Goal: Task Accomplishment & Management: Use online tool/utility

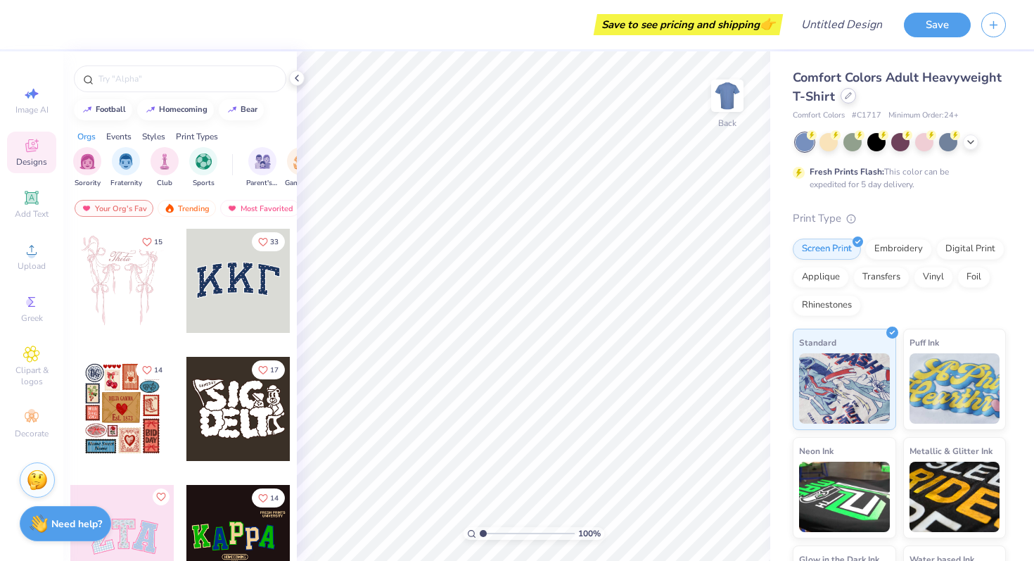
click at [845, 94] on icon at bounding box center [848, 95] width 7 height 7
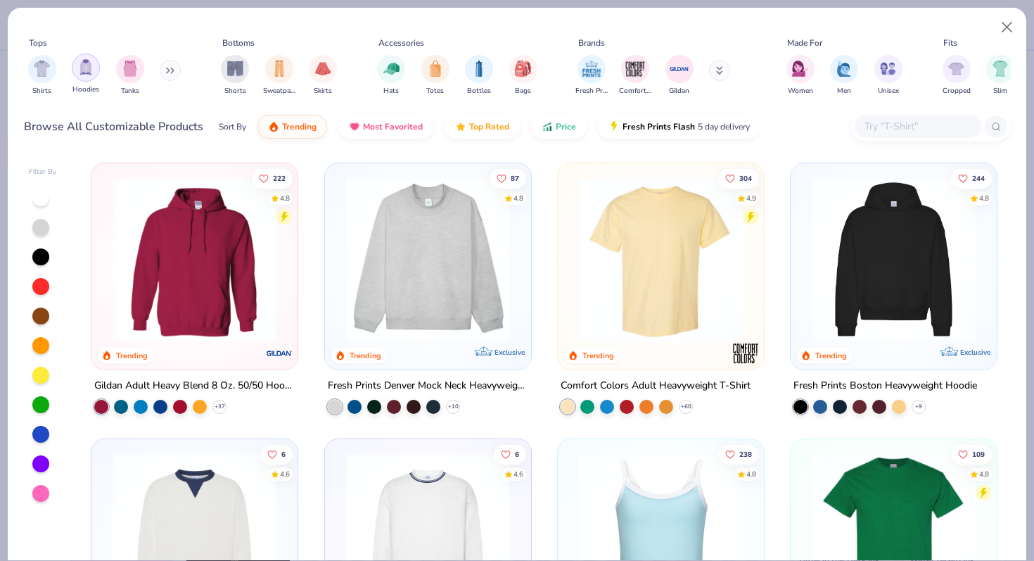
click at [87, 72] on img "filter for Hoodies" at bounding box center [85, 67] width 15 height 16
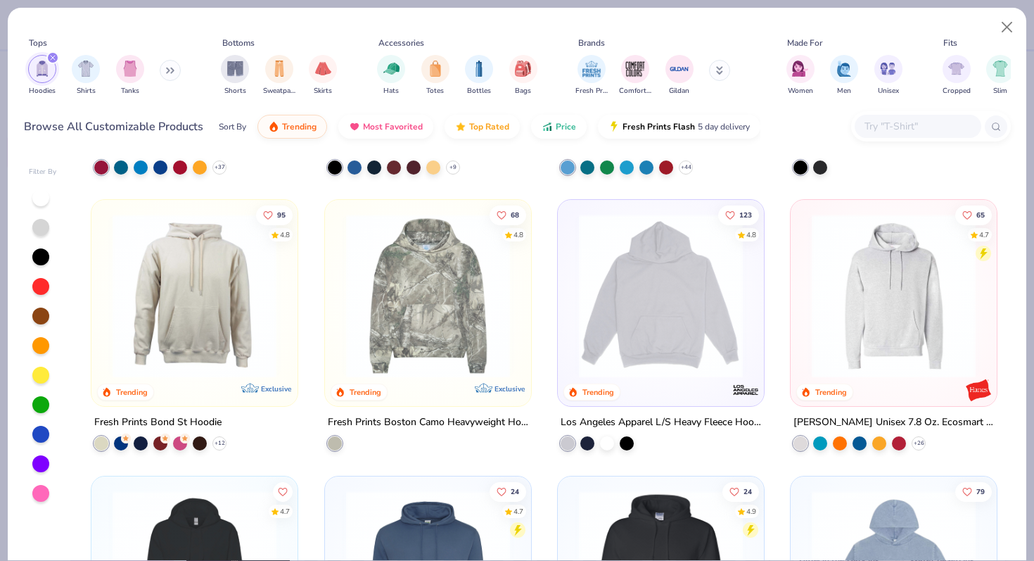
scroll to position [240, 0]
click at [660, 418] on div "Los Angeles Apparel L/S Heavy Fleece Hoodie Po 14 Oz" at bounding box center [661, 422] width 200 height 18
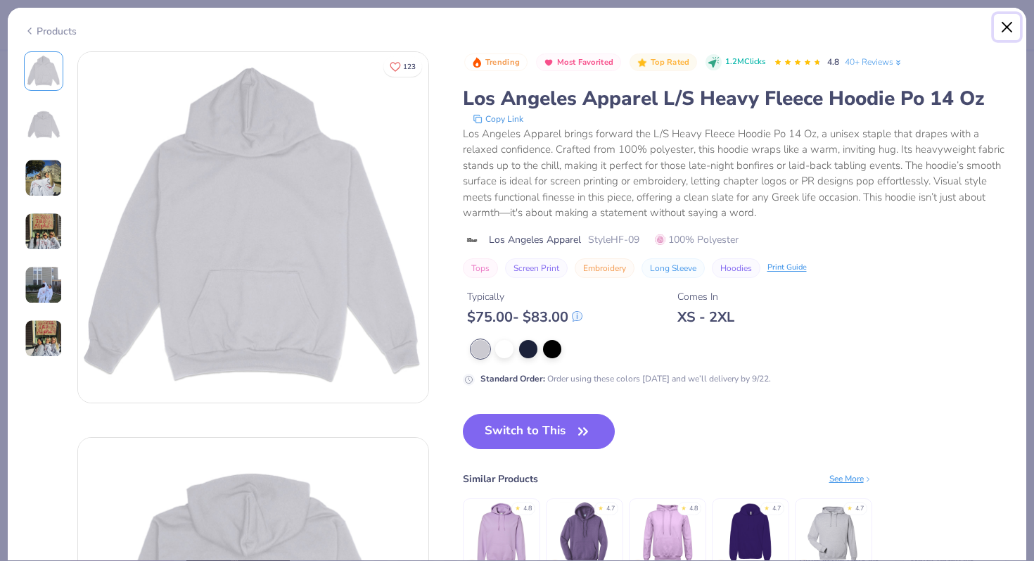
click at [1006, 27] on button "Close" at bounding box center [1007, 27] width 27 height 27
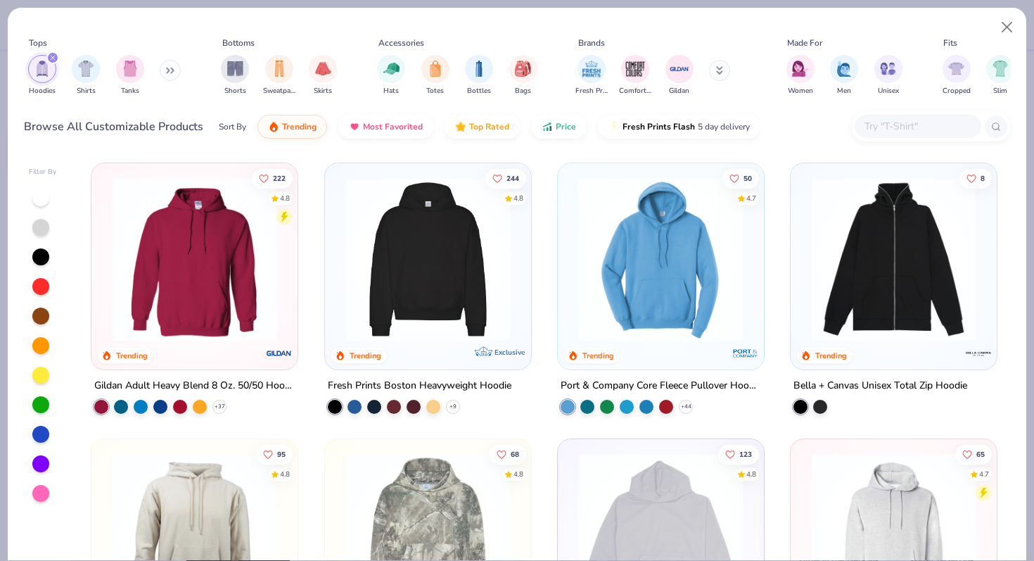
click at [443, 281] on img at bounding box center [428, 259] width 178 height 164
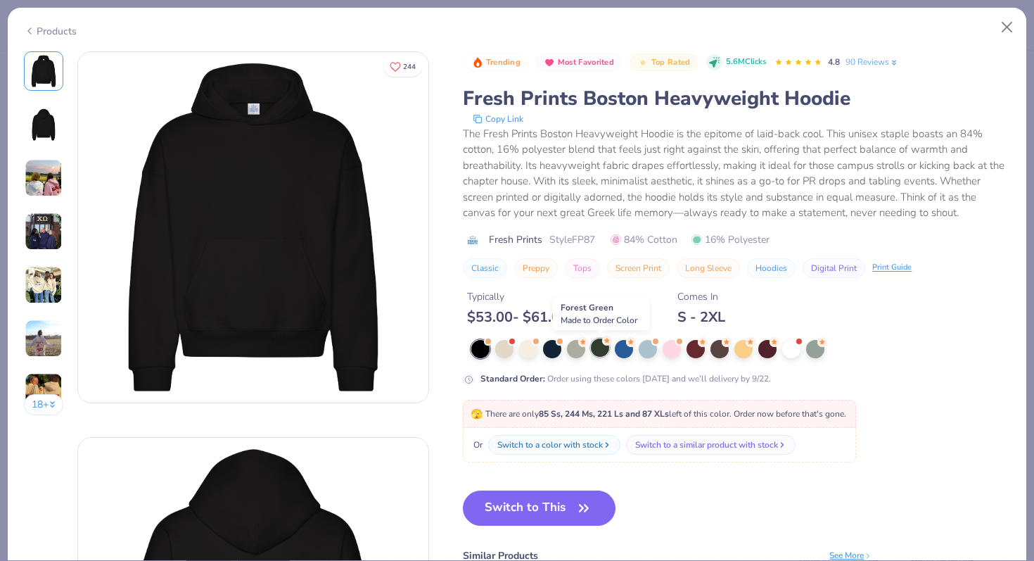
click at [596, 351] on div at bounding box center [600, 347] width 18 height 18
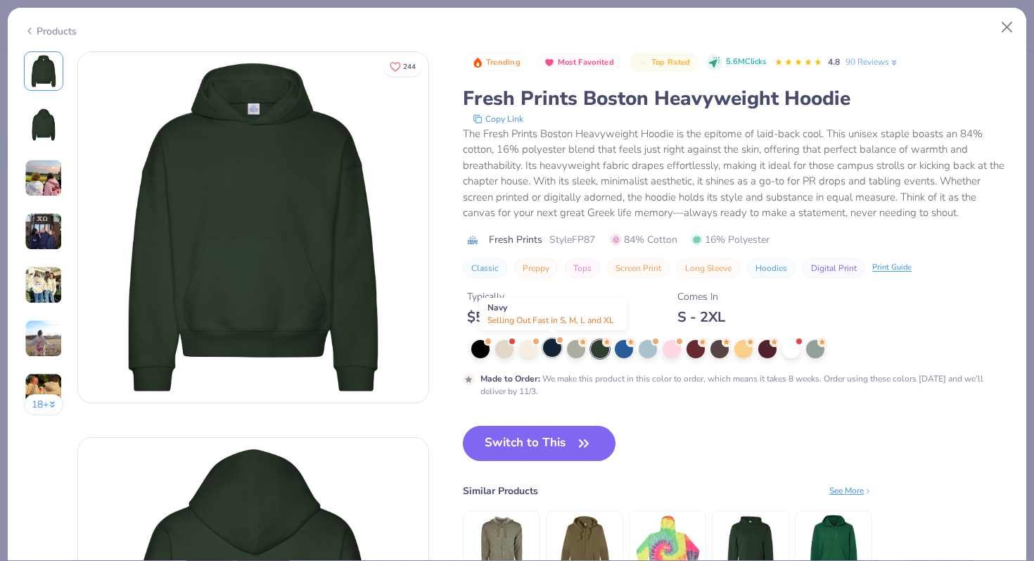
click at [556, 353] on div at bounding box center [552, 347] width 18 height 18
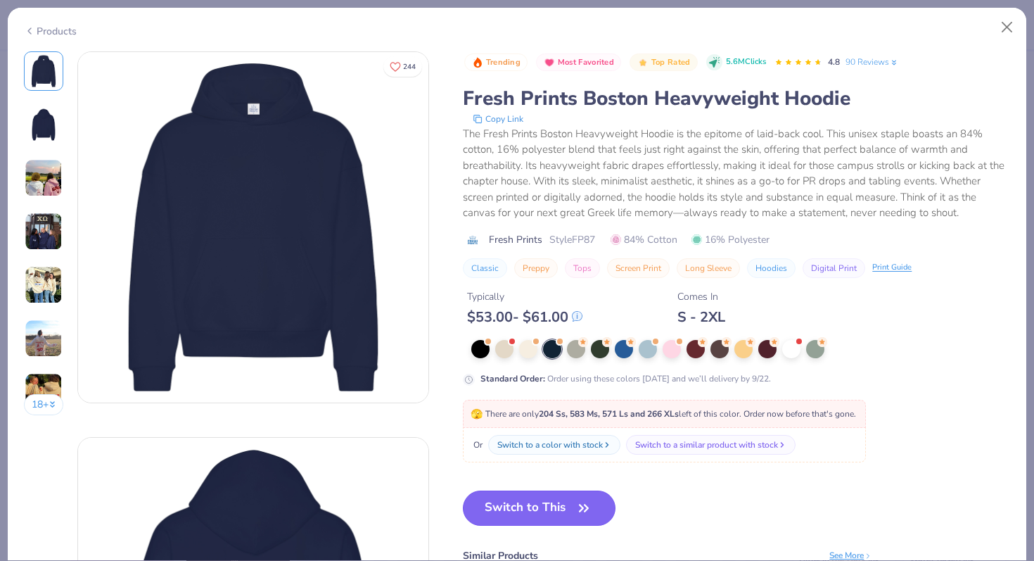
click at [557, 513] on button "Switch to This" at bounding box center [539, 507] width 153 height 35
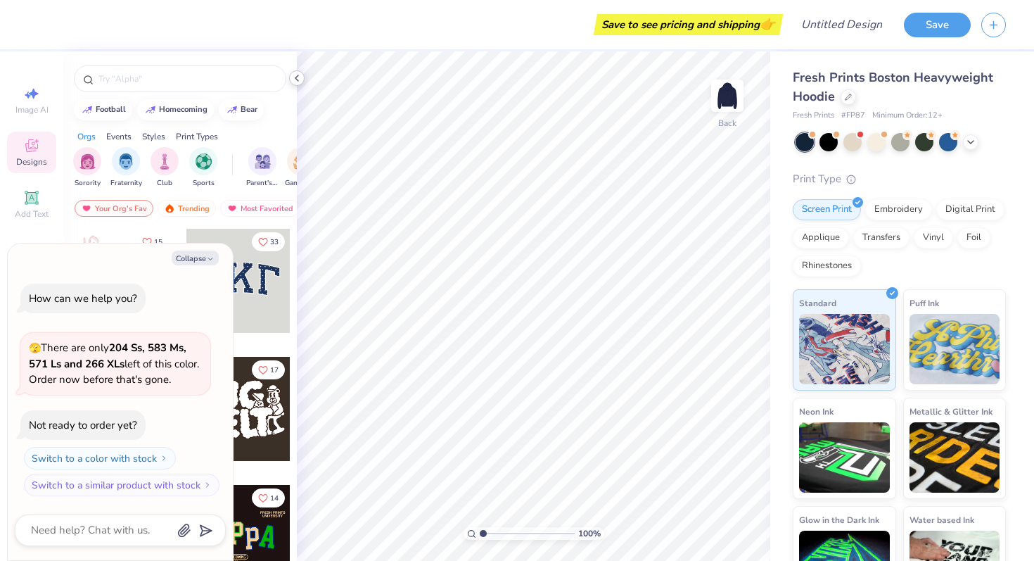
click at [298, 79] on icon at bounding box center [296, 77] width 11 height 11
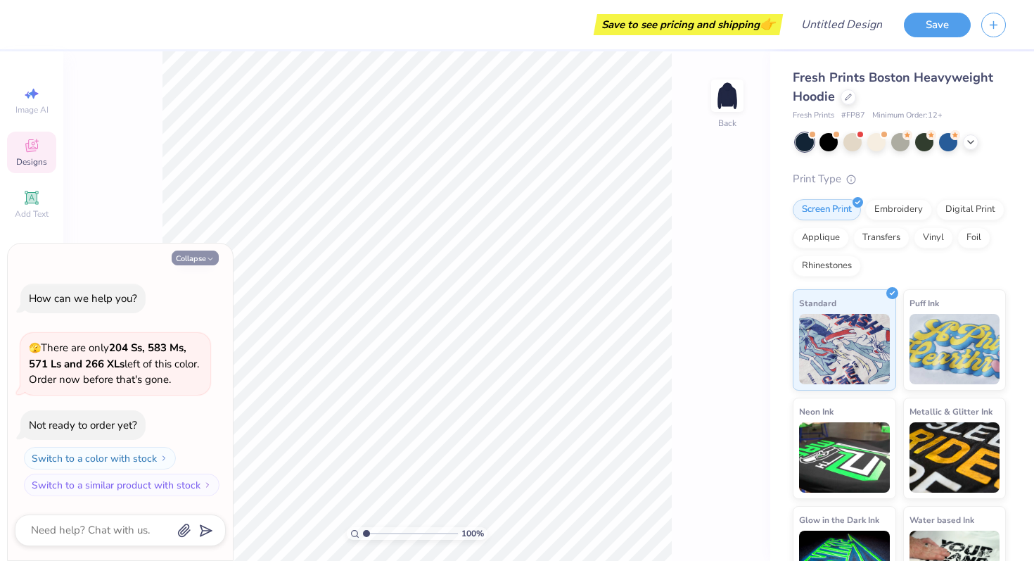
click at [210, 256] on icon "button" at bounding box center [210, 259] width 8 height 8
type textarea "x"
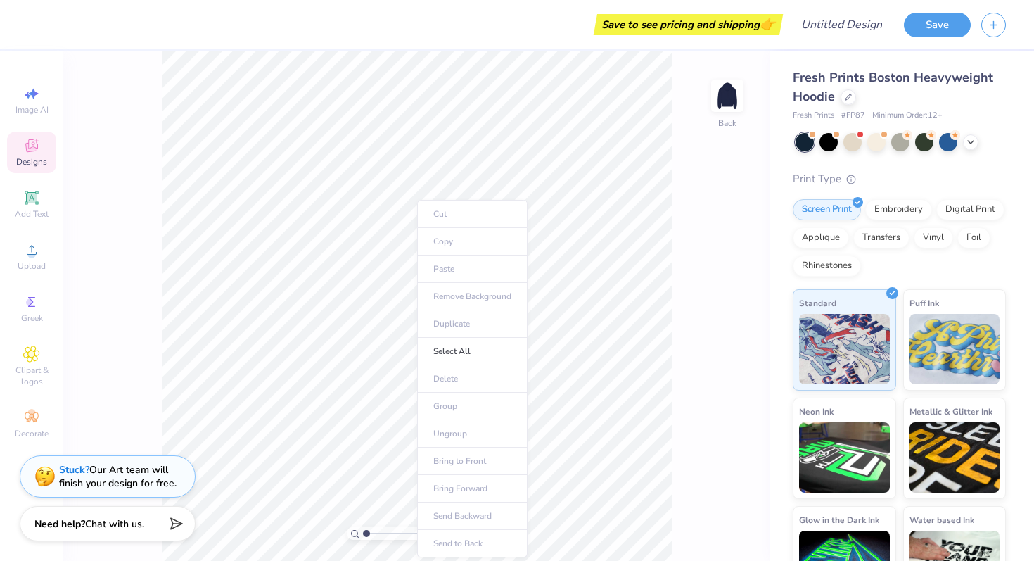
click at [698, 302] on div "100 % Back" at bounding box center [416, 305] width 707 height 509
type input "1.09"
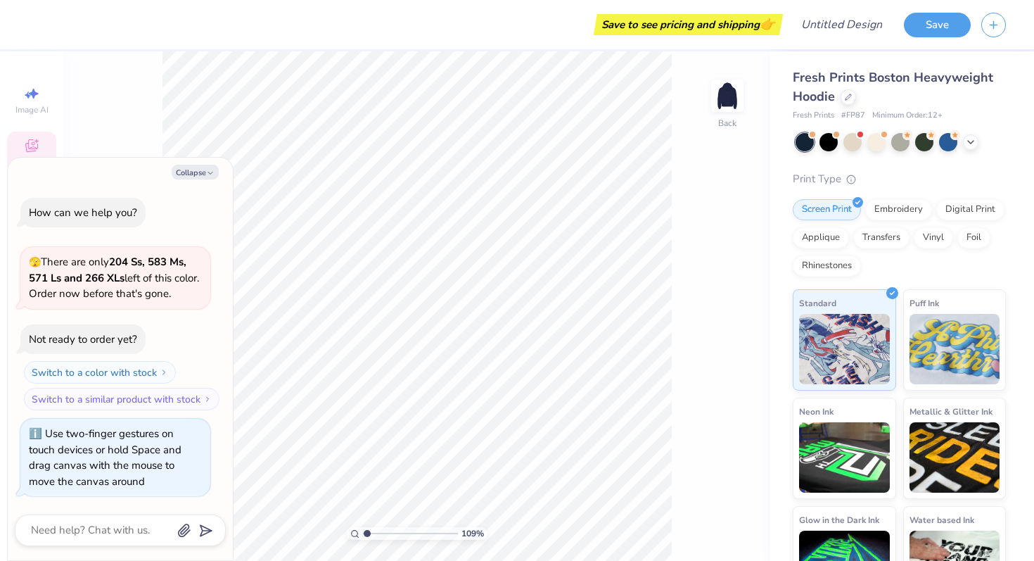
type textarea "x"
type input "1.15"
type textarea "x"
type input "1"
drag, startPoint x: 366, startPoint y: 533, endPoint x: 340, endPoint y: 536, distance: 26.2
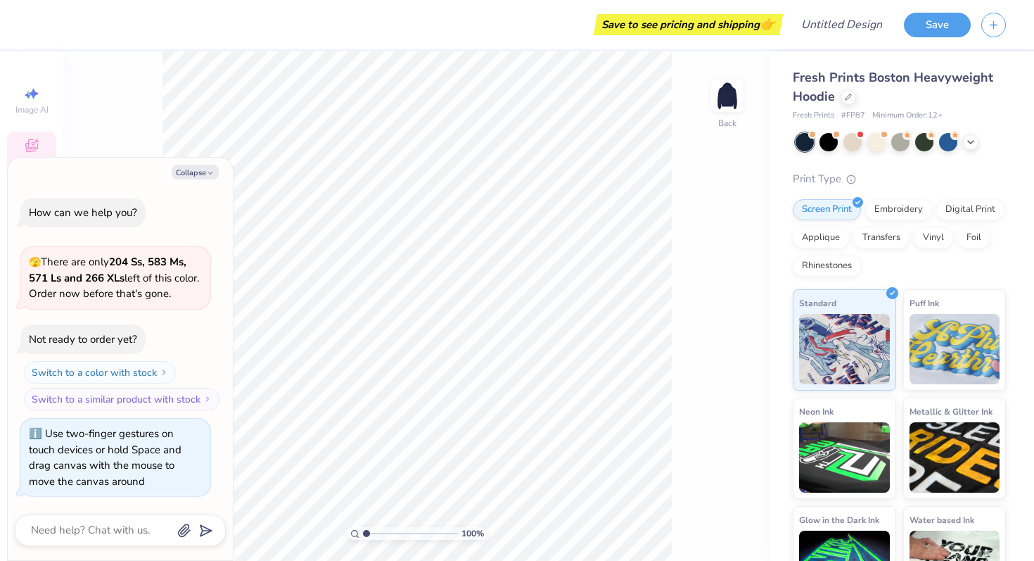
click at [363, 536] on input "range" at bounding box center [410, 533] width 95 height 13
click at [201, 174] on button "Collapse" at bounding box center [195, 172] width 47 height 15
type textarea "x"
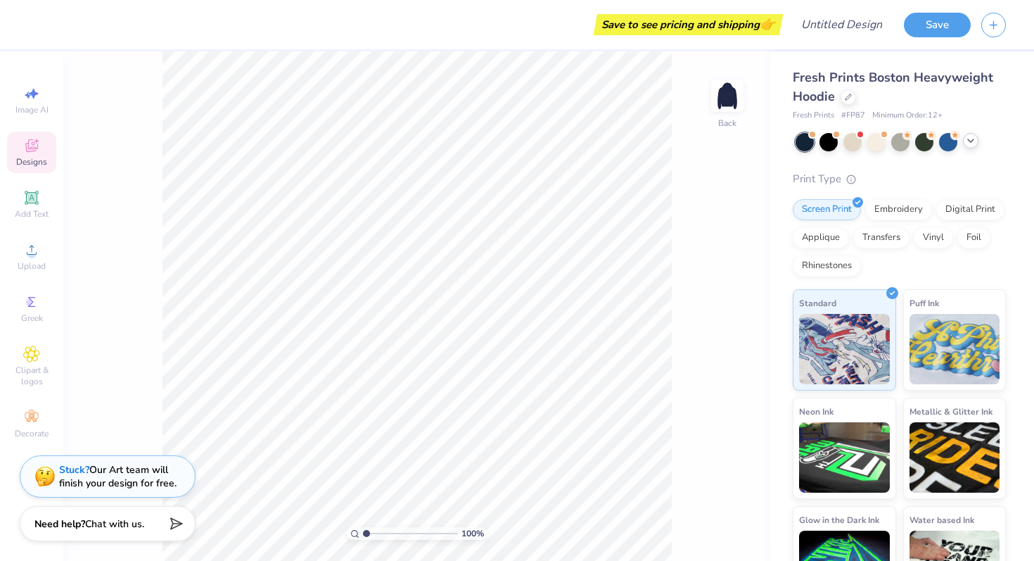
click at [971, 143] on icon at bounding box center [970, 140] width 11 height 11
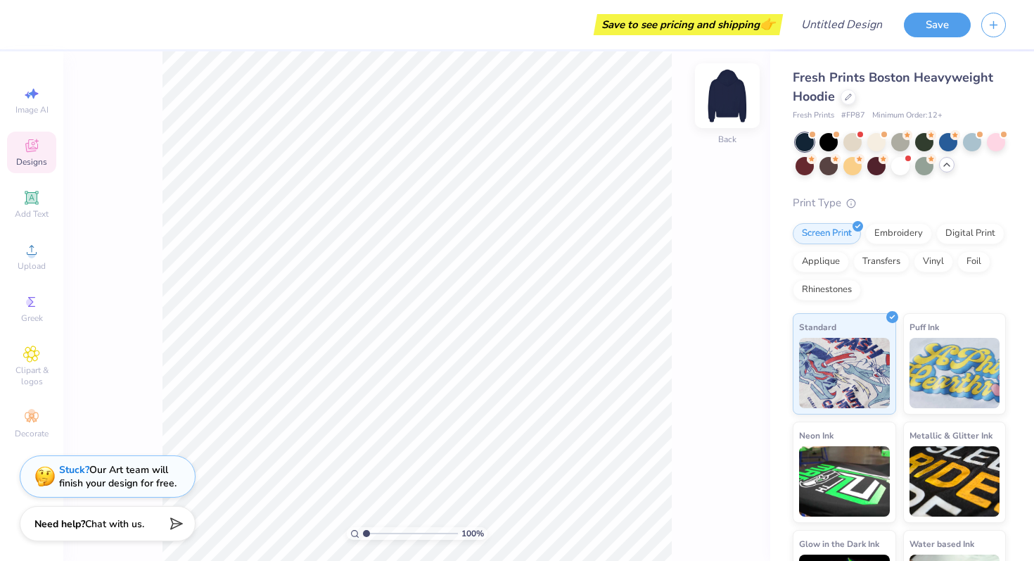
click at [731, 90] on img at bounding box center [727, 96] width 56 height 56
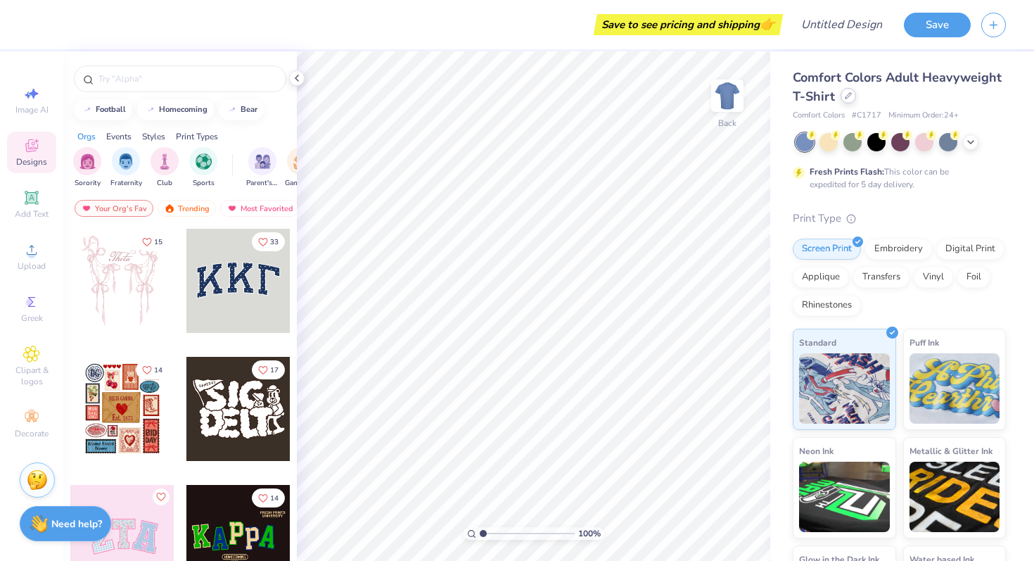
click at [843, 100] on div at bounding box center [848, 95] width 15 height 15
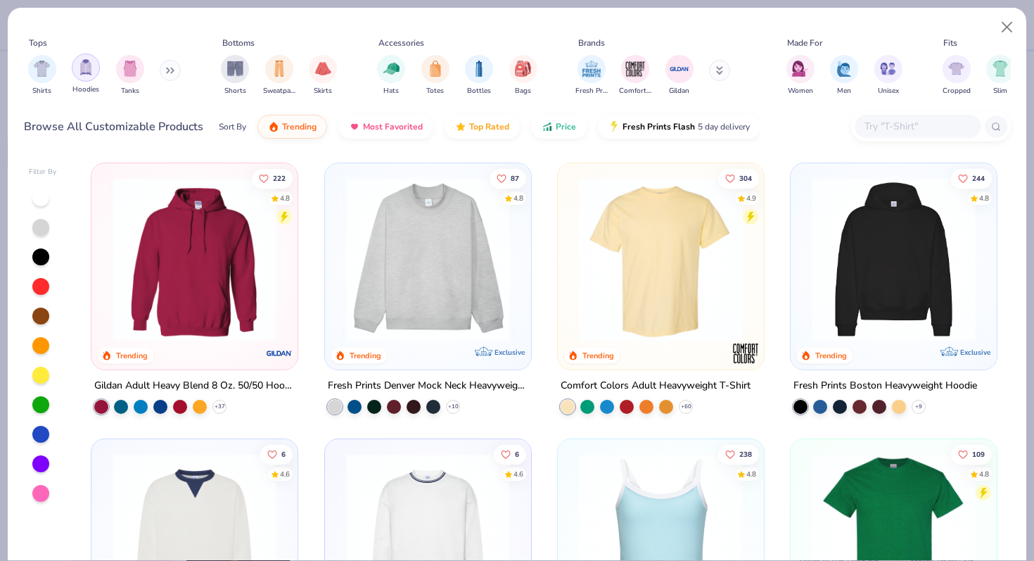
click at [91, 72] on img "filter for Hoodies" at bounding box center [85, 67] width 15 height 16
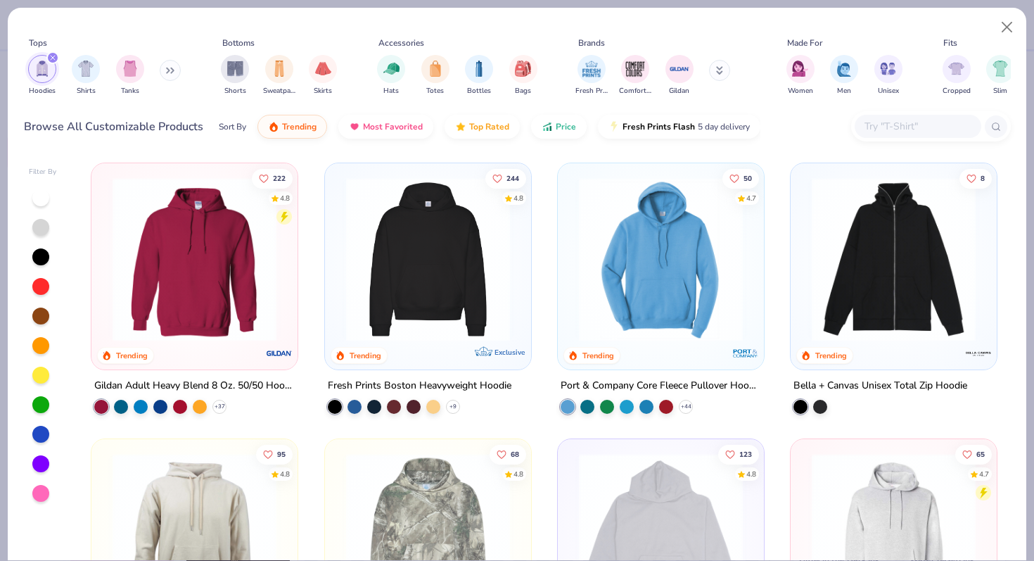
click at [174, 276] on img at bounding box center [195, 259] width 178 height 164
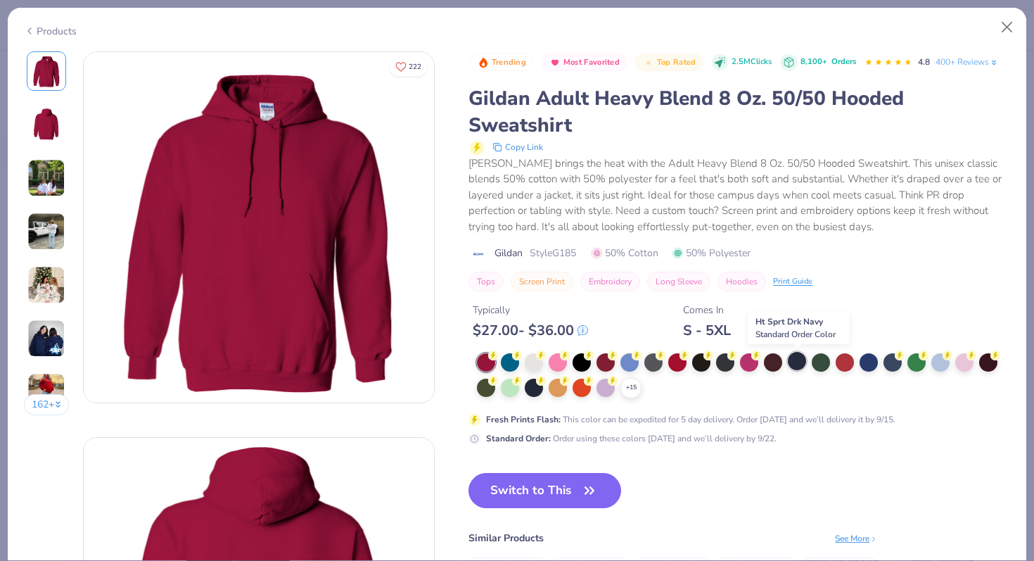
click at [796, 362] on div at bounding box center [797, 361] width 18 height 18
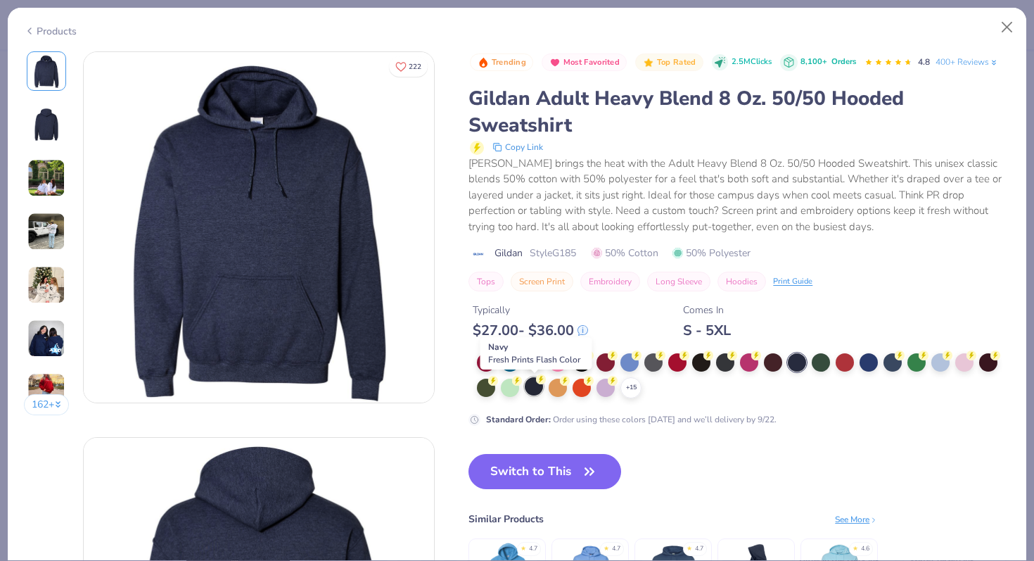
click at [537, 388] on div at bounding box center [534, 386] width 18 height 18
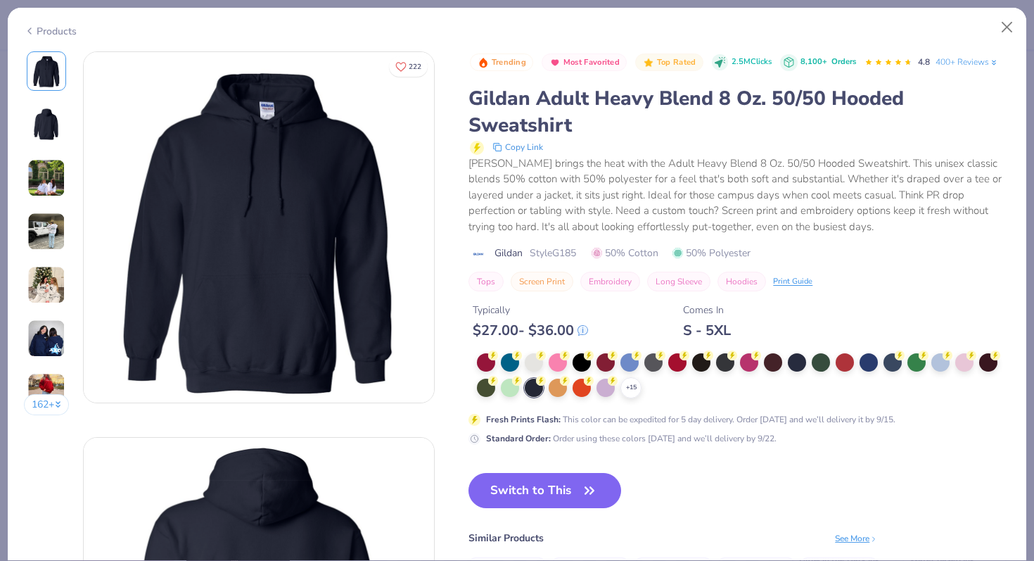
click at [52, 344] on img at bounding box center [46, 338] width 38 height 38
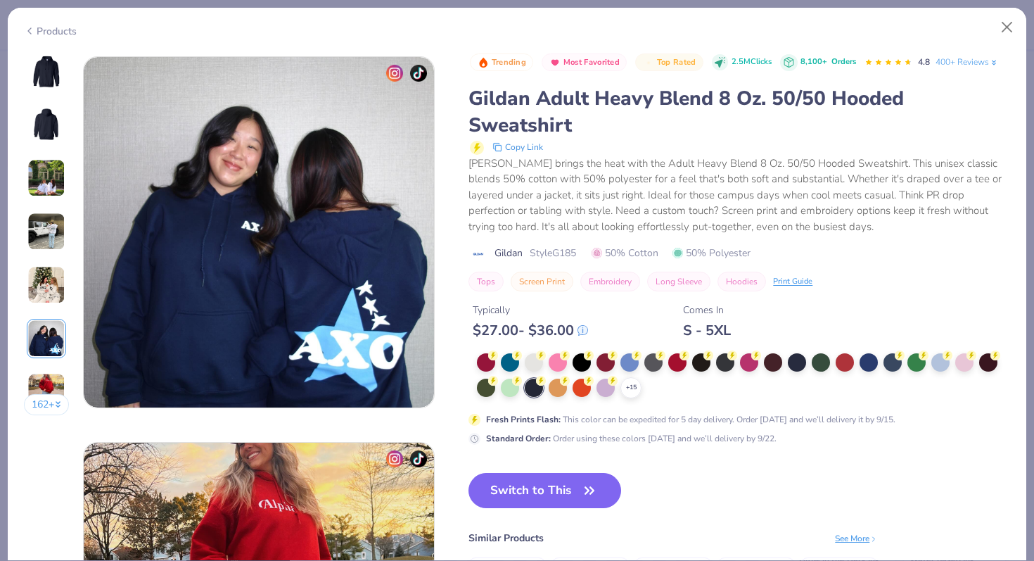
scroll to position [1927, 0]
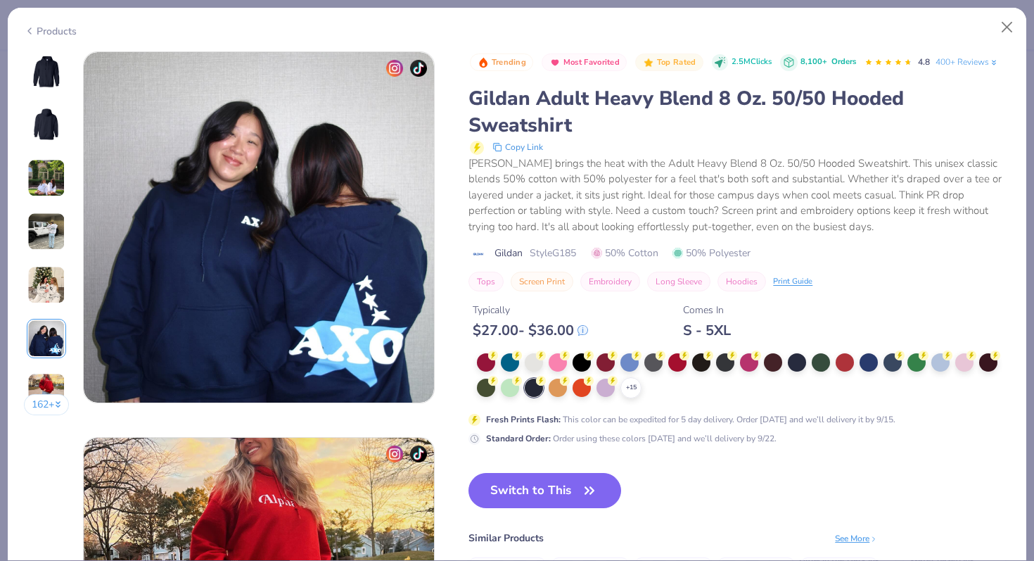
click at [41, 60] on img at bounding box center [47, 71] width 34 height 34
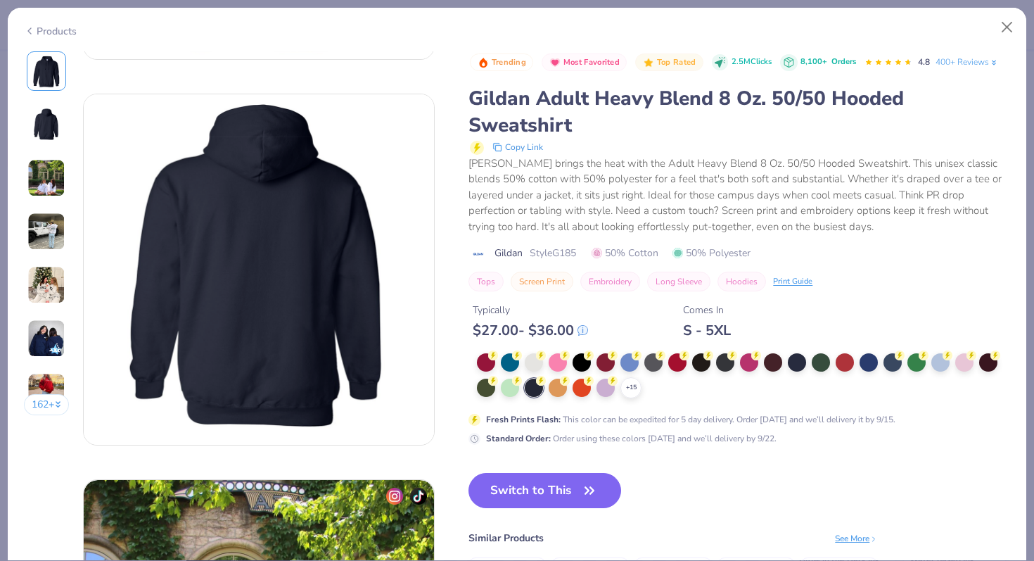
scroll to position [347, 0]
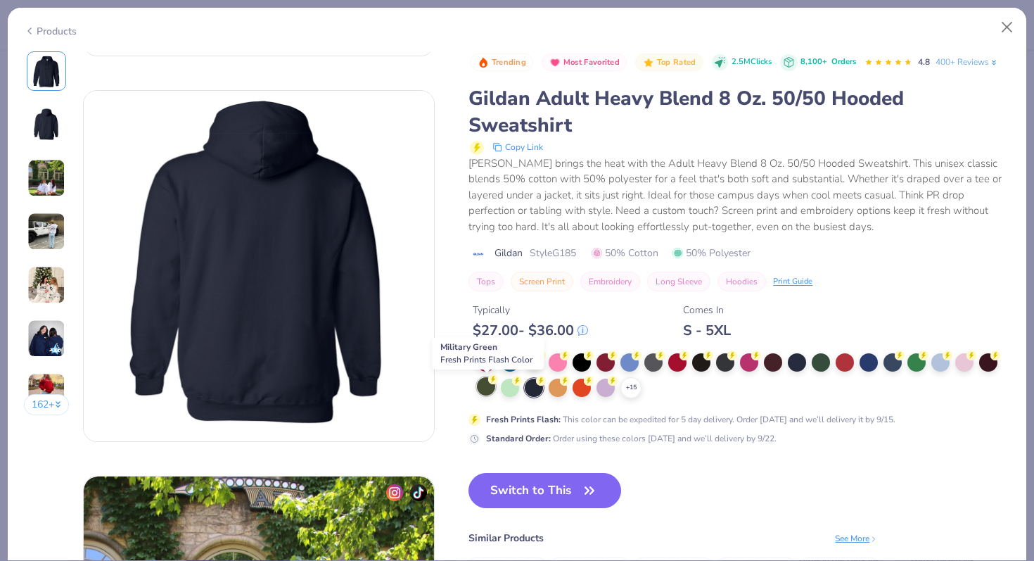
click at [483, 392] on div at bounding box center [486, 386] width 18 height 18
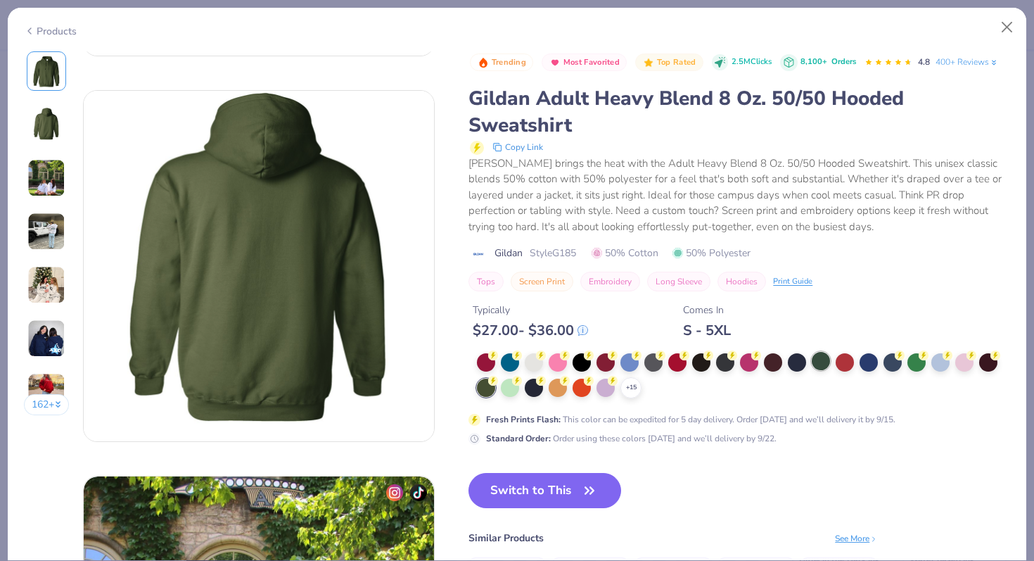
click at [824, 365] on div at bounding box center [821, 361] width 18 height 18
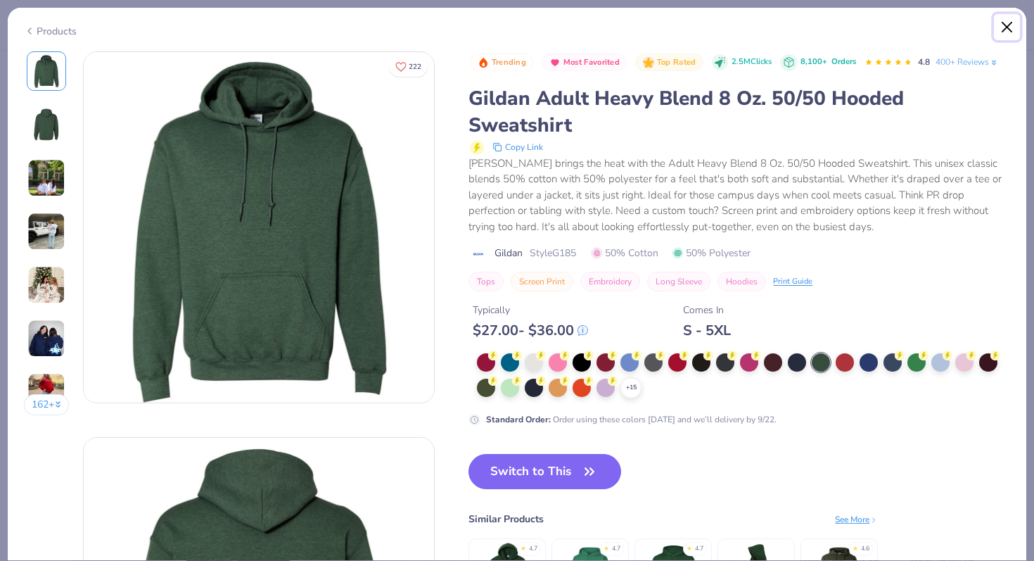
click at [1007, 24] on button "Close" at bounding box center [1007, 27] width 27 height 27
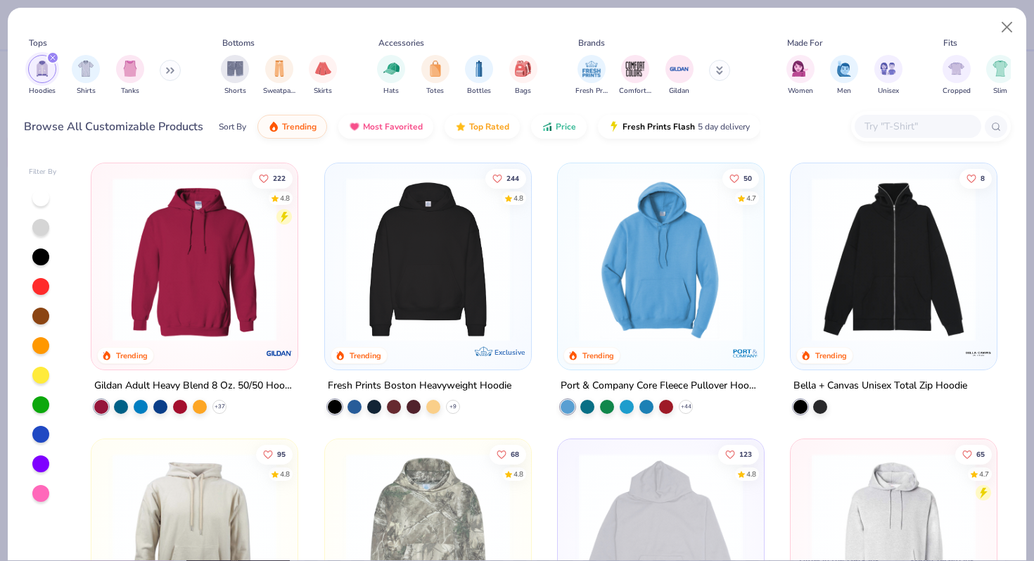
click at [477, 260] on img at bounding box center [428, 259] width 178 height 164
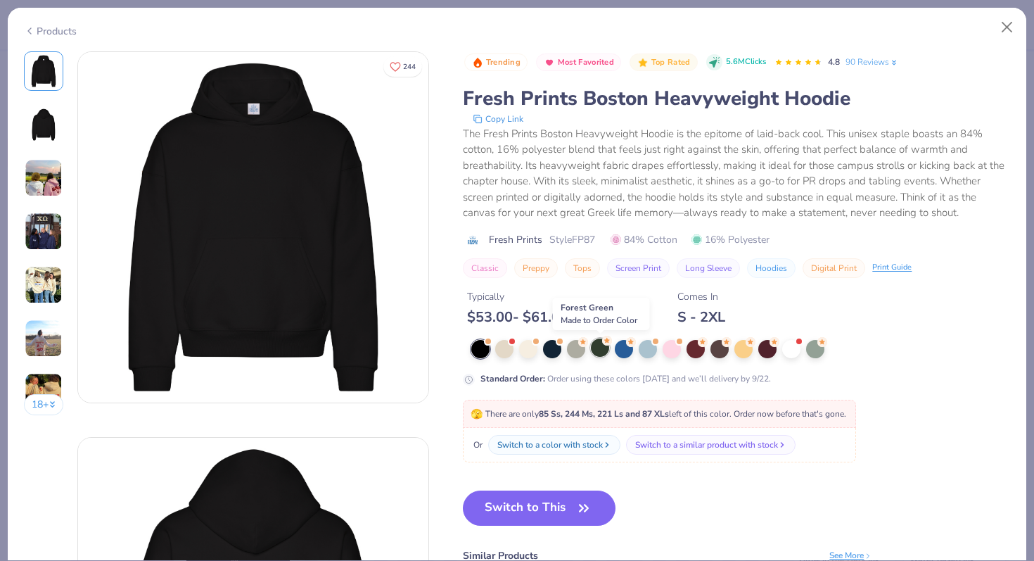
click at [599, 350] on div at bounding box center [600, 347] width 18 height 18
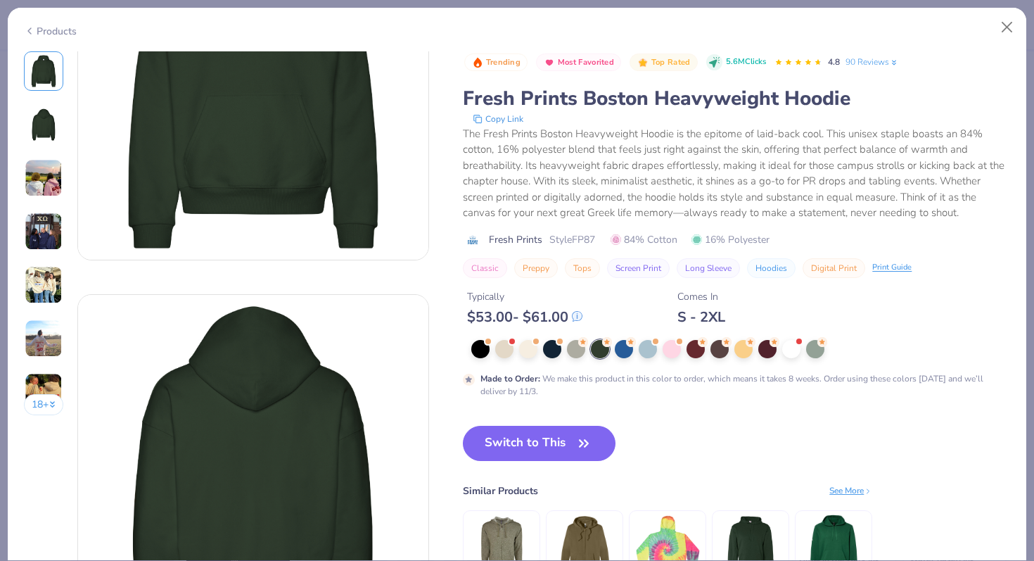
scroll to position [142, 0]
click at [551, 352] on div at bounding box center [552, 347] width 18 height 18
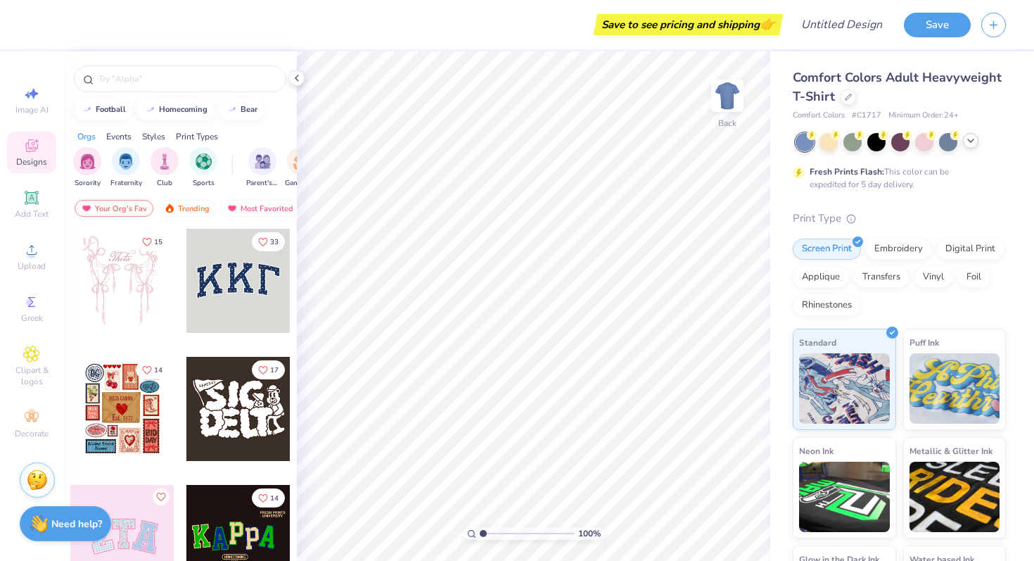
click at [969, 134] on div at bounding box center [970, 140] width 15 height 15
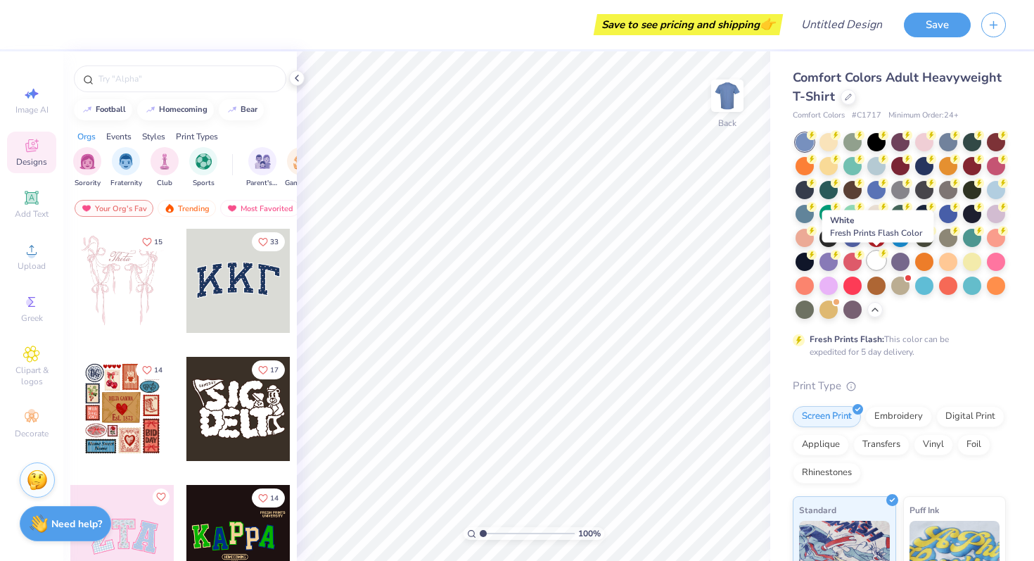
click at [876, 261] on div at bounding box center [876, 260] width 18 height 18
click at [807, 134] on icon at bounding box center [812, 135] width 10 height 10
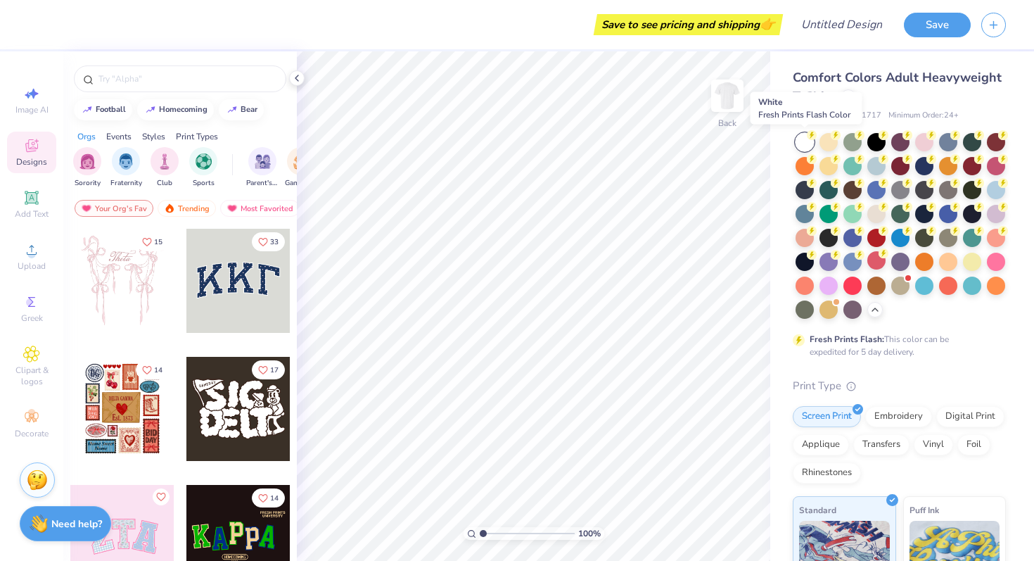
click at [803, 140] on div at bounding box center [804, 142] width 18 height 18
click at [134, 86] on div at bounding box center [180, 78] width 212 height 27
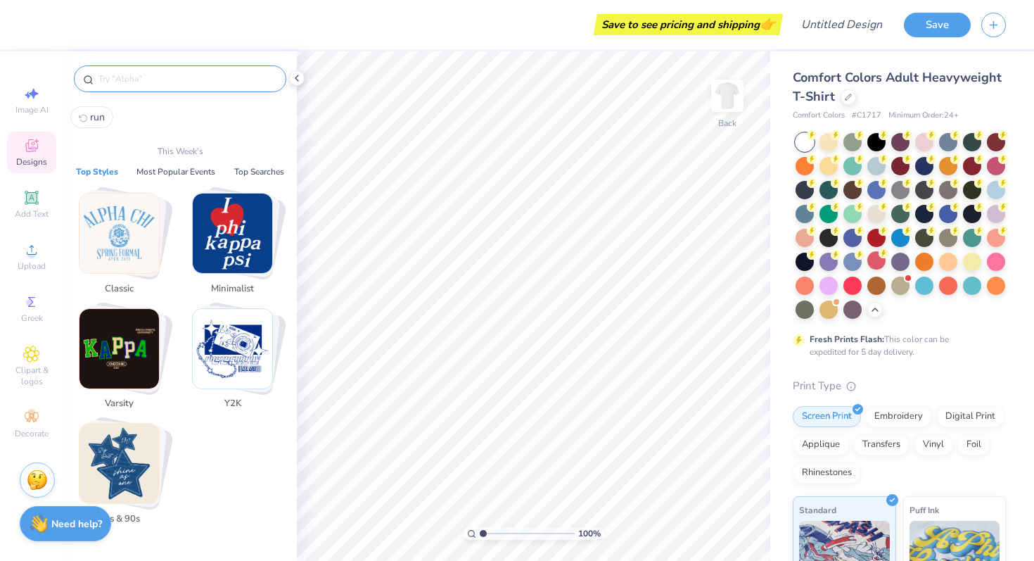
click at [136, 82] on input "text" at bounding box center [187, 79] width 180 height 14
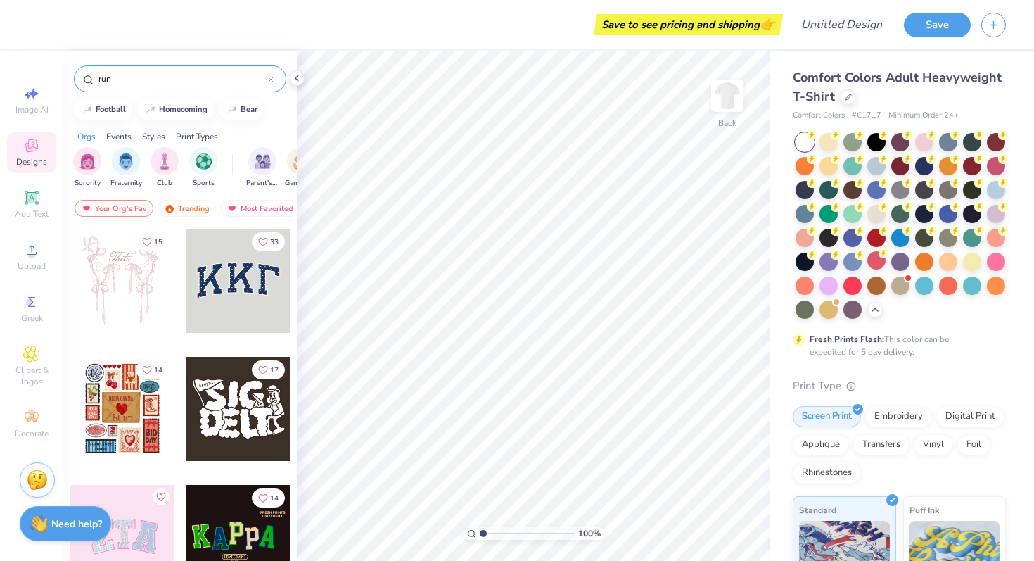
type input "run"
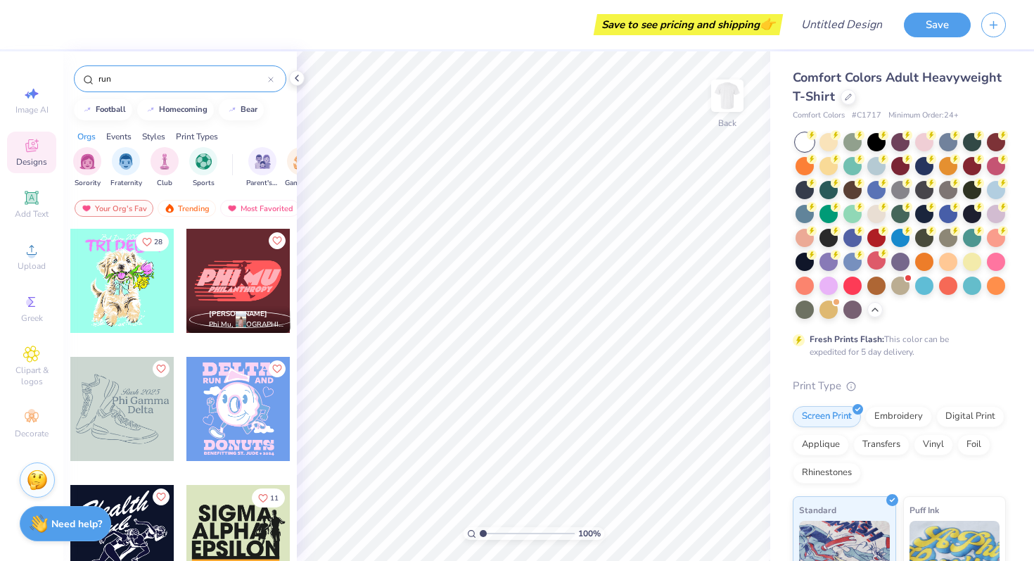
click at [198, 81] on input "run" at bounding box center [182, 79] width 171 height 14
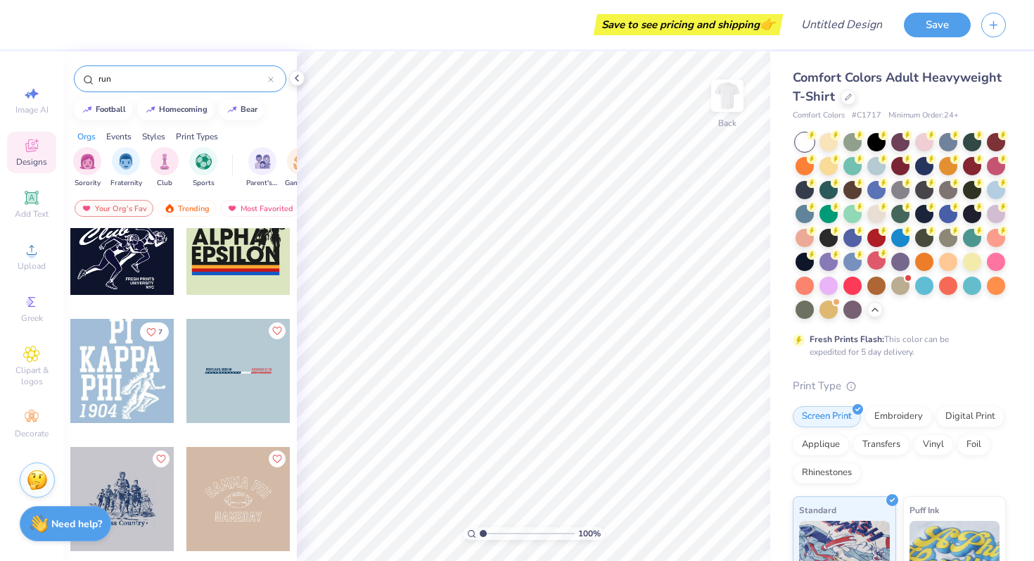
scroll to position [257, 0]
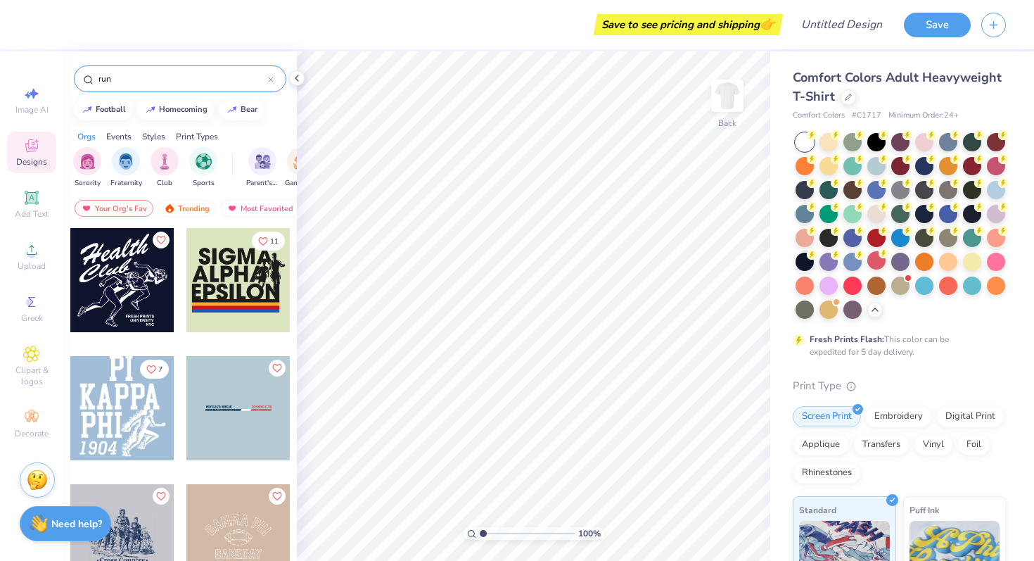
click at [246, 288] on div at bounding box center [238, 280] width 104 height 104
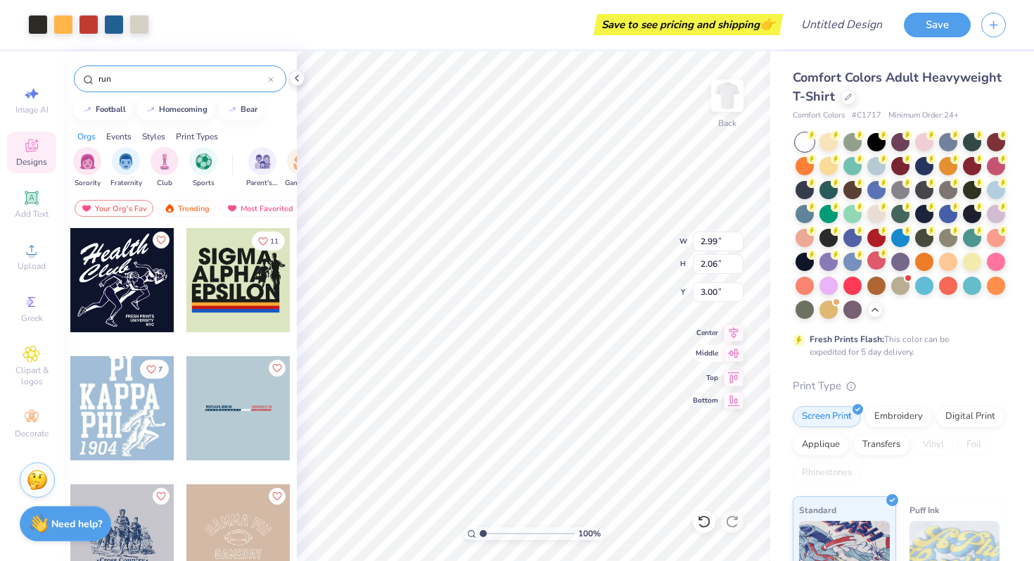
type input "8.21"
type input "5.65"
type input "3.00"
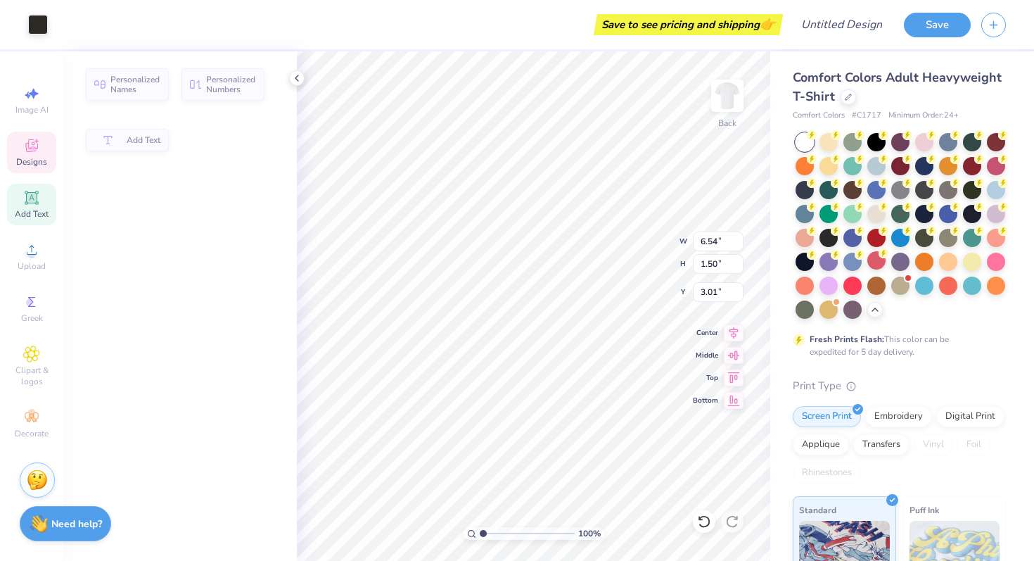
type input "3.00"
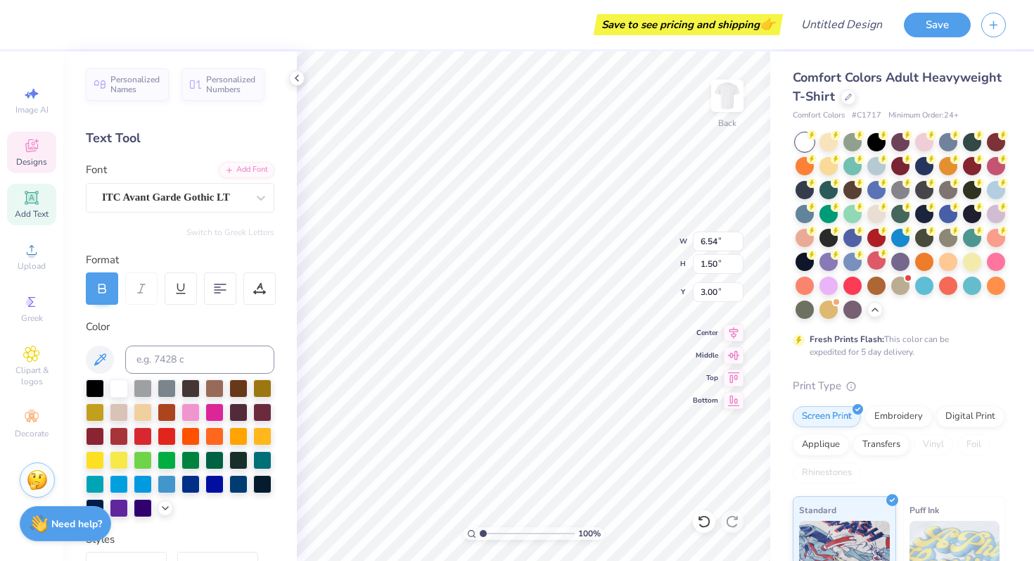
type input "6.50"
type input "1.43"
type input "4.60"
type input "7.75"
type input "1.50"
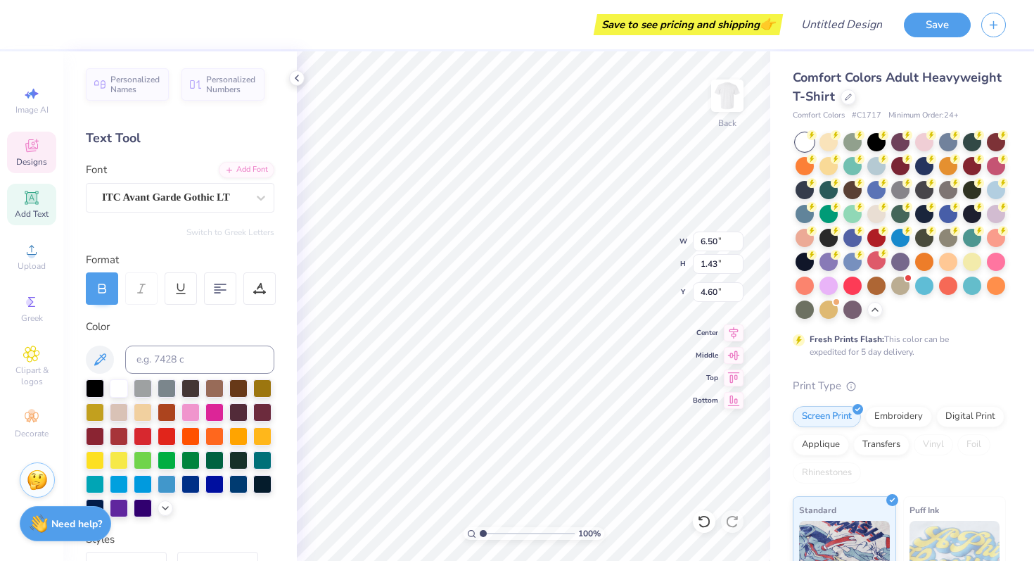
type input "6.16"
type input "7.71"
type input "0.29"
type input "7.76"
type input "9.36"
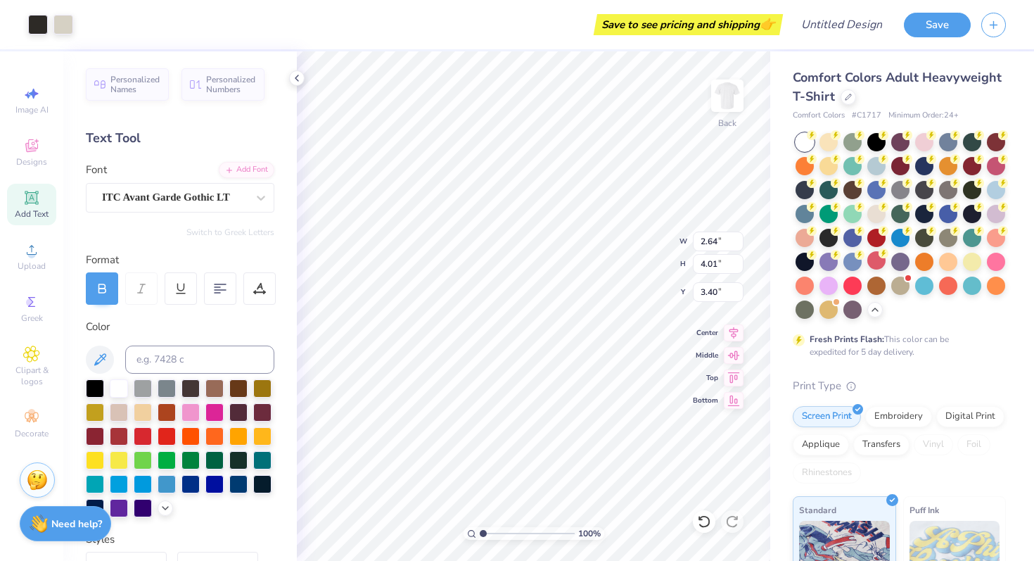
type input "14.21"
type input "3.41"
type input "10.94"
type input "16.59"
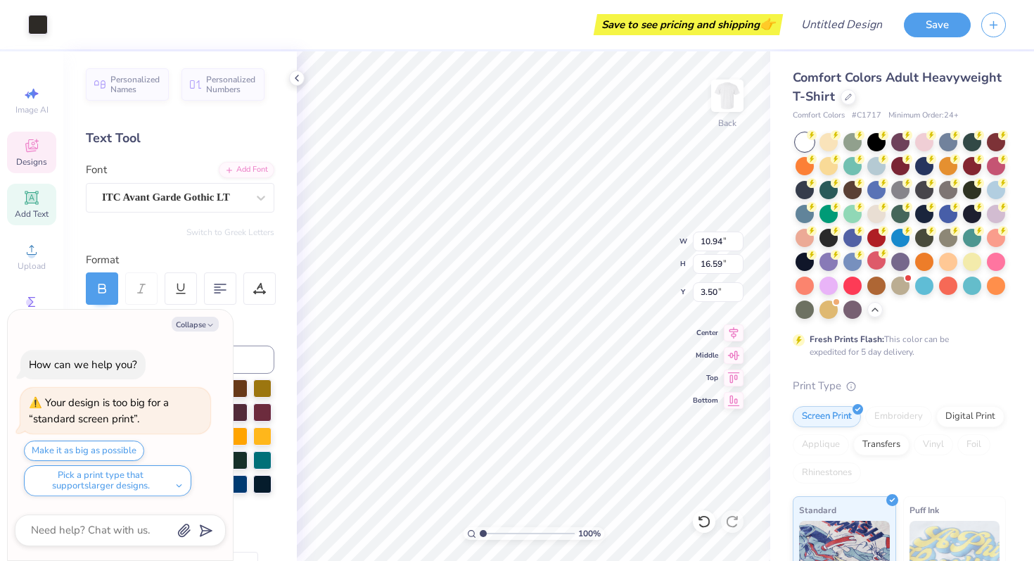
type textarea "x"
type input "11.41"
type input "17.31"
type input "2.79"
type textarea "x"
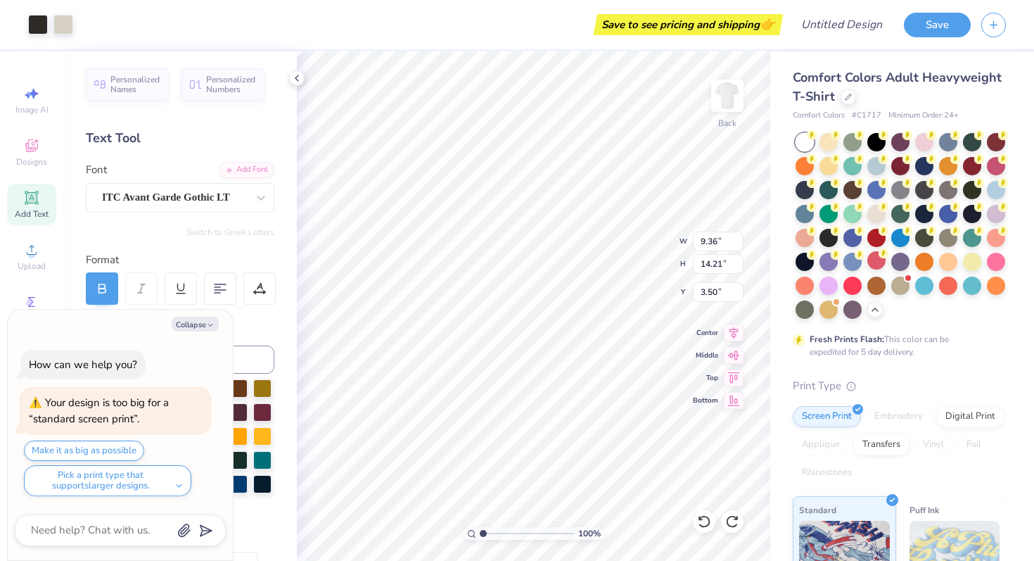
type input "10.14"
type input "15.38"
type textarea "x"
type input "10.36"
type input "15.72"
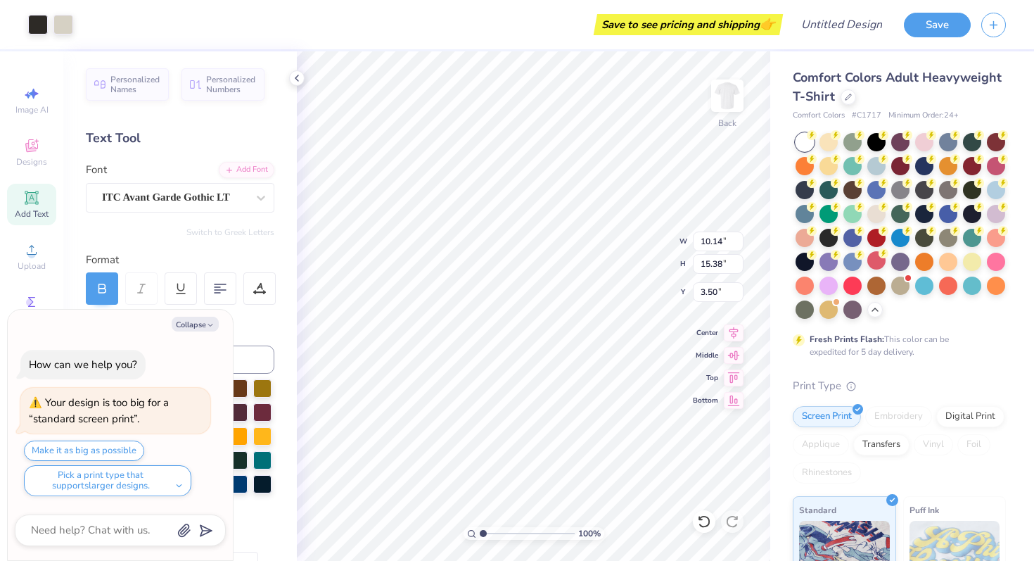
type input "3.17"
type textarea "x"
type input "11.07"
type input "16.80"
type textarea "x"
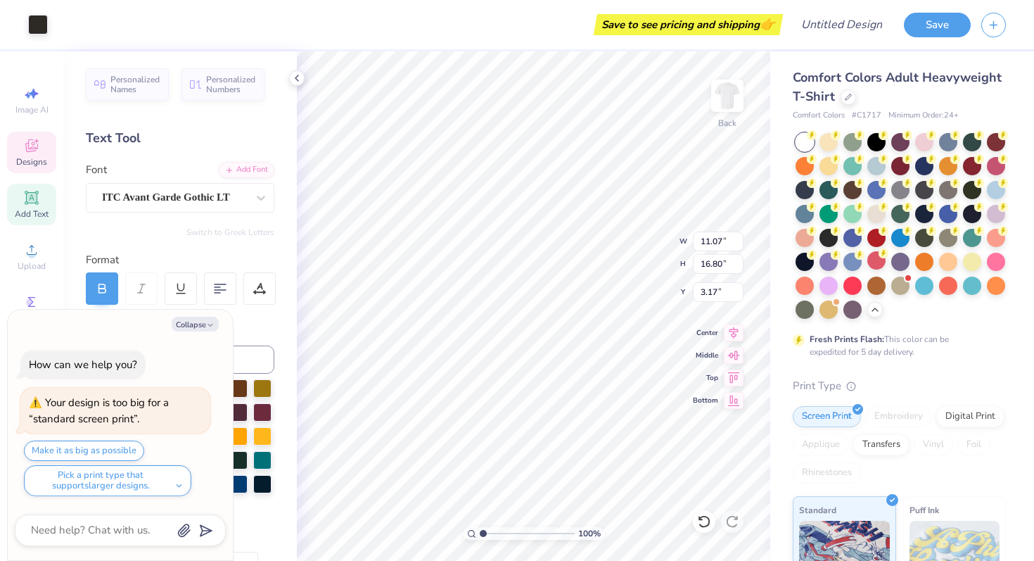
type input "3.00"
click at [295, 79] on icon at bounding box center [296, 77] width 11 height 11
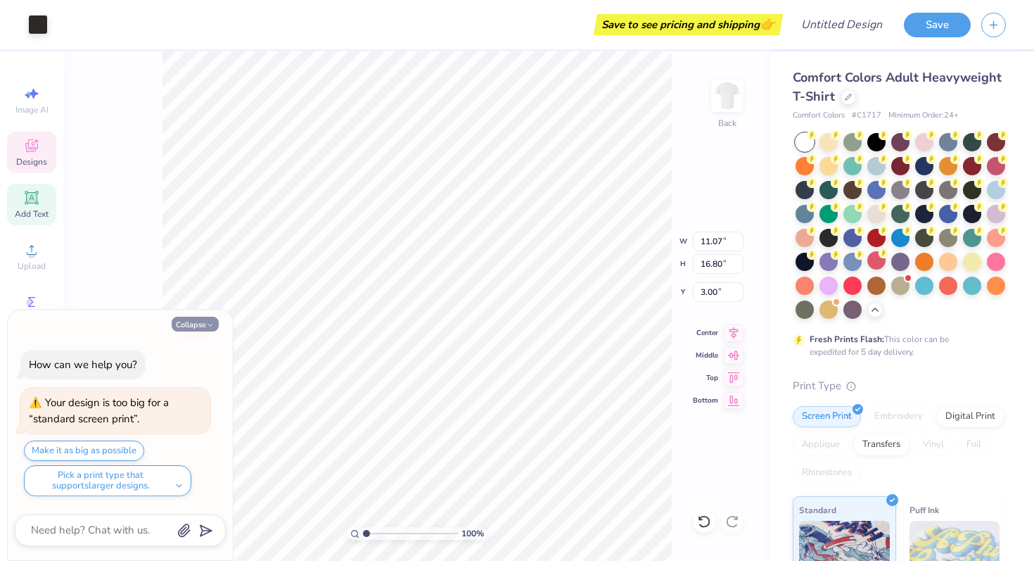
click at [200, 323] on button "Collapse" at bounding box center [195, 324] width 47 height 15
type textarea "x"
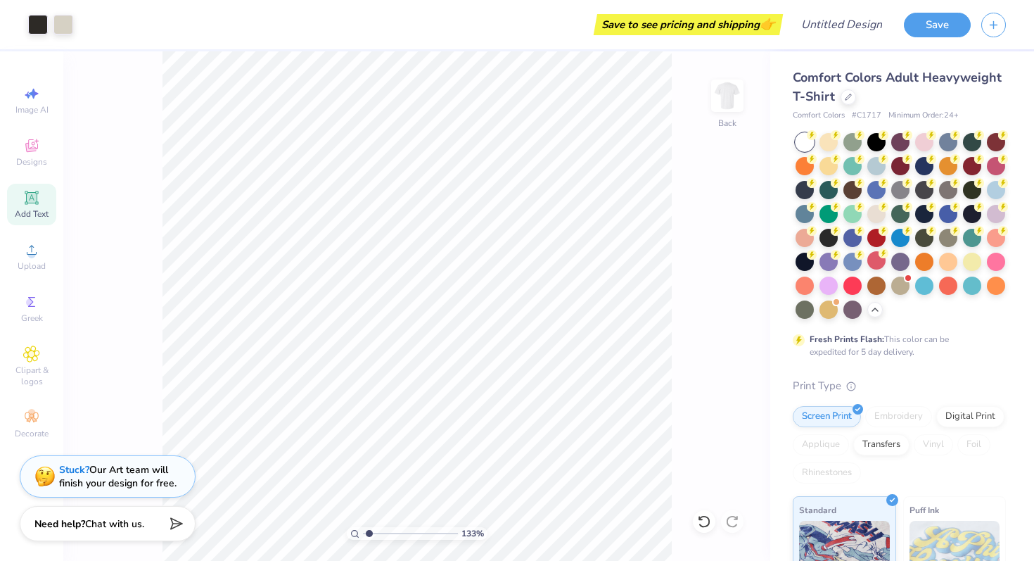
type input "1.32"
click at [369, 532] on input "range" at bounding box center [410, 533] width 95 height 13
